Goal: Check status: Check status

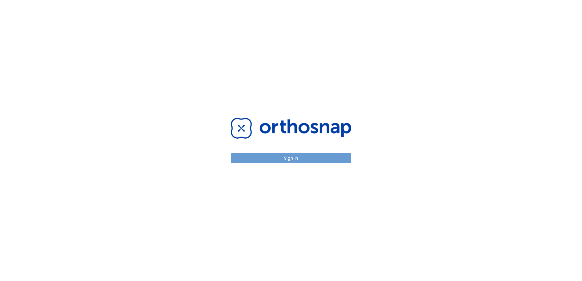
click at [317, 159] on button "Sign in" at bounding box center [291, 158] width 121 height 10
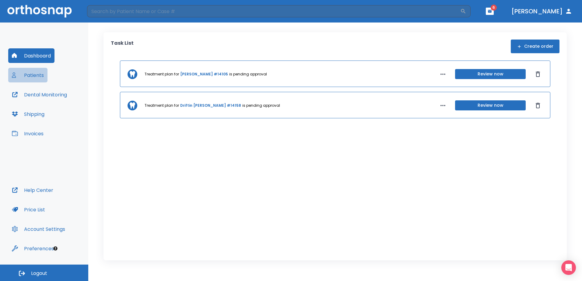
click at [22, 75] on button "Patients" at bounding box center [27, 75] width 39 height 15
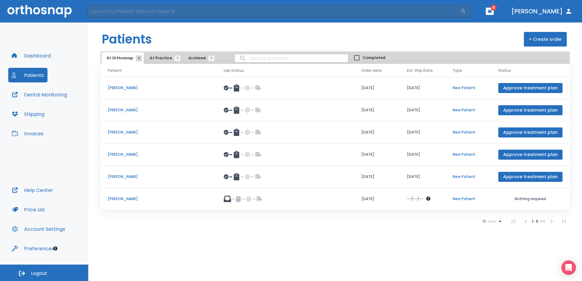
click at [161, 111] on p "[PERSON_NAME]" at bounding box center [158, 110] width 101 height 5
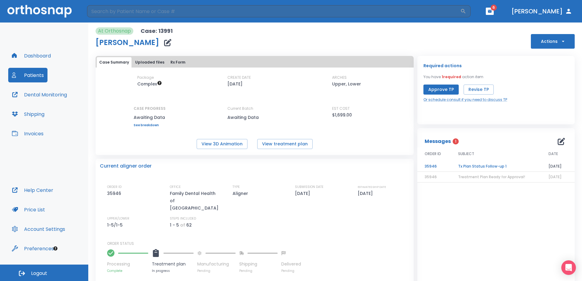
click at [169, 63] on button "Rx Form" at bounding box center [178, 62] width 20 height 10
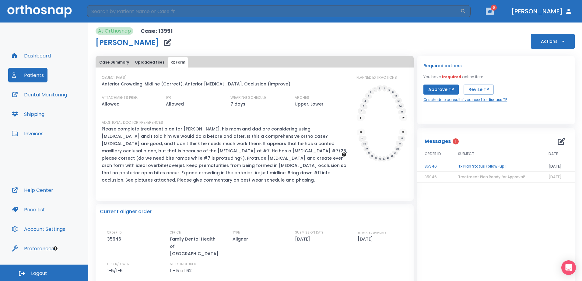
click at [492, 10] on icon "button" at bounding box center [490, 11] width 4 height 4
